Goal: Task Accomplishment & Management: Use online tool/utility

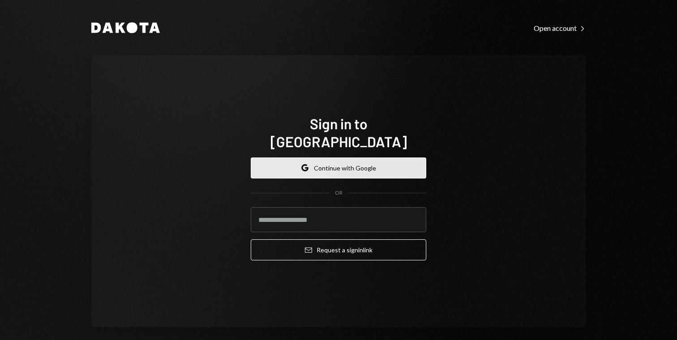
click at [334, 158] on button "Google Continue with Google" at bounding box center [339, 168] width 176 height 21
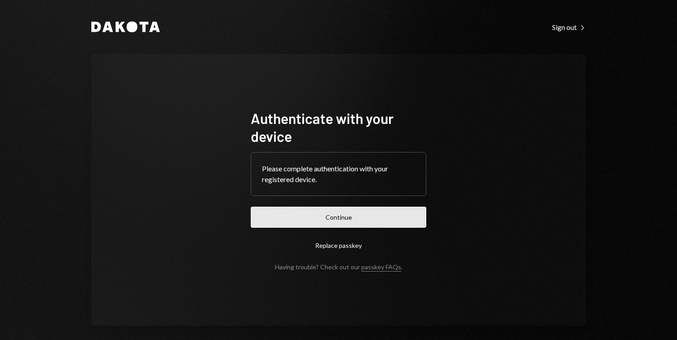
click at [334, 220] on button "Continue" at bounding box center [339, 217] width 176 height 21
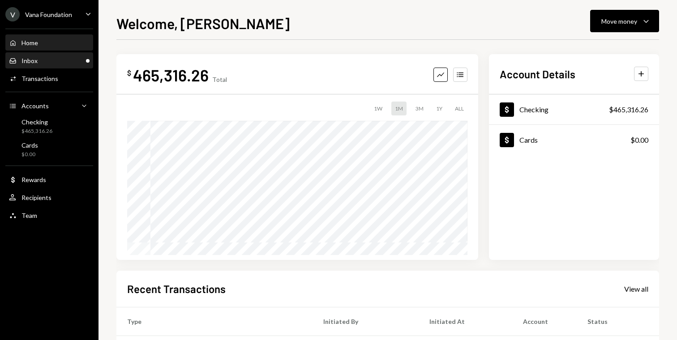
click at [40, 66] on div "Inbox Inbox" at bounding box center [49, 60] width 81 height 15
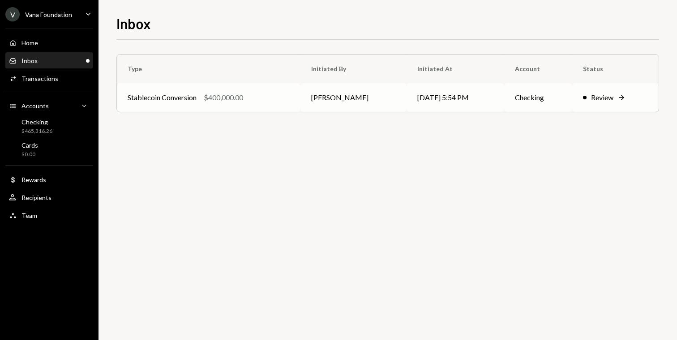
click at [579, 106] on td "Review Right Arrow" at bounding box center [615, 97] width 86 height 29
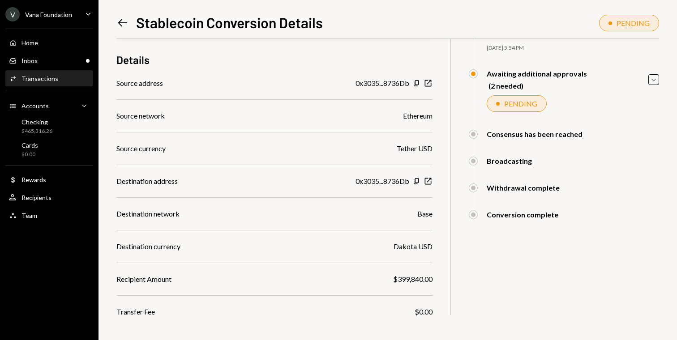
scroll to position [119, 0]
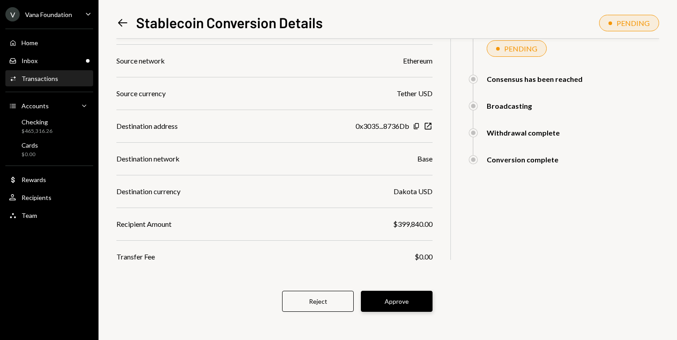
click at [393, 301] on button "Approve" at bounding box center [397, 301] width 72 height 21
